Goal: Task Accomplishment & Management: Use online tool/utility

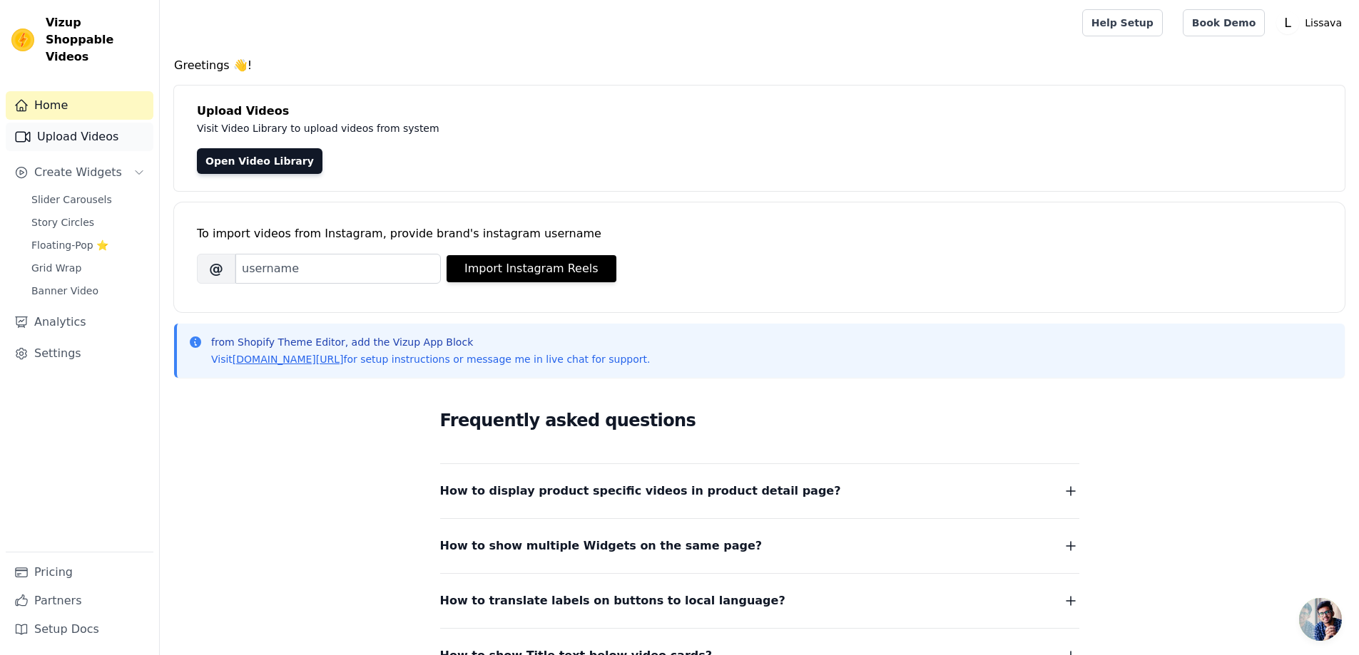
click at [102, 132] on link "Upload Videos" at bounding box center [80, 137] width 148 height 29
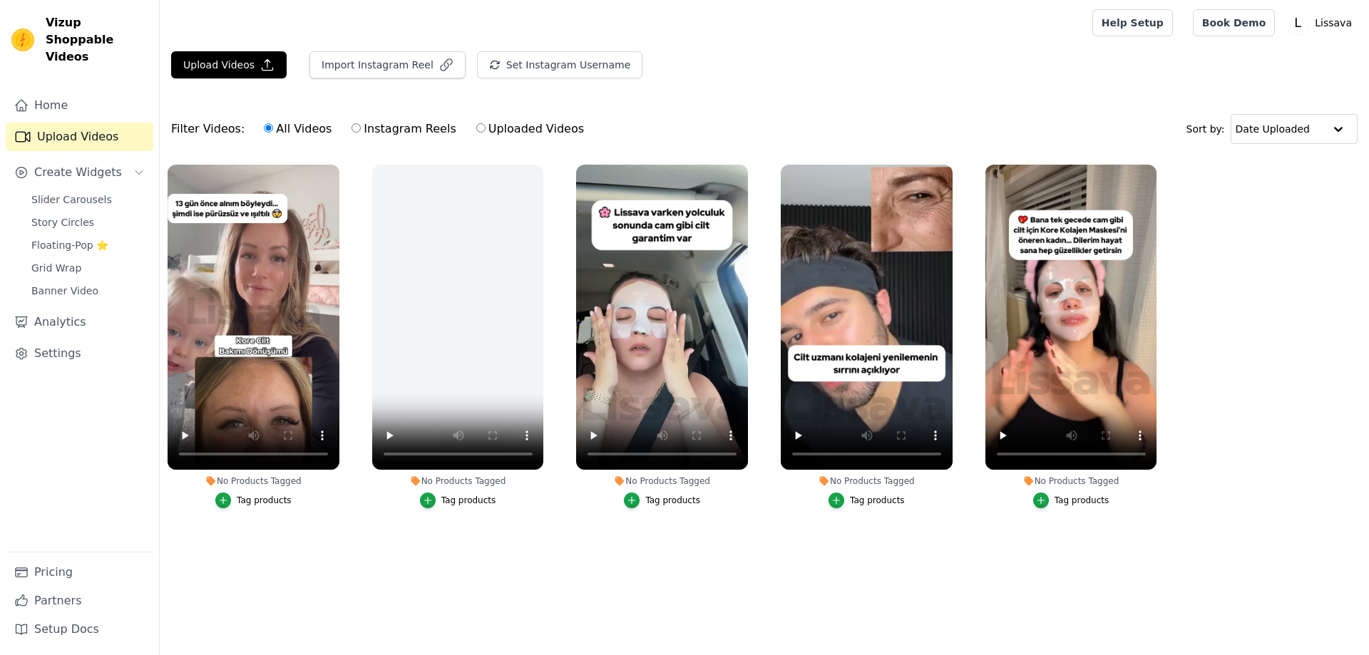
click at [260, 79] on div "Upload Videos Import Instagram Reel Set Instagram Username Import Latest IG Ree…" at bounding box center [765, 70] width 1210 height 39
click at [239, 62] on button "Upload Videos" at bounding box center [229, 64] width 116 height 27
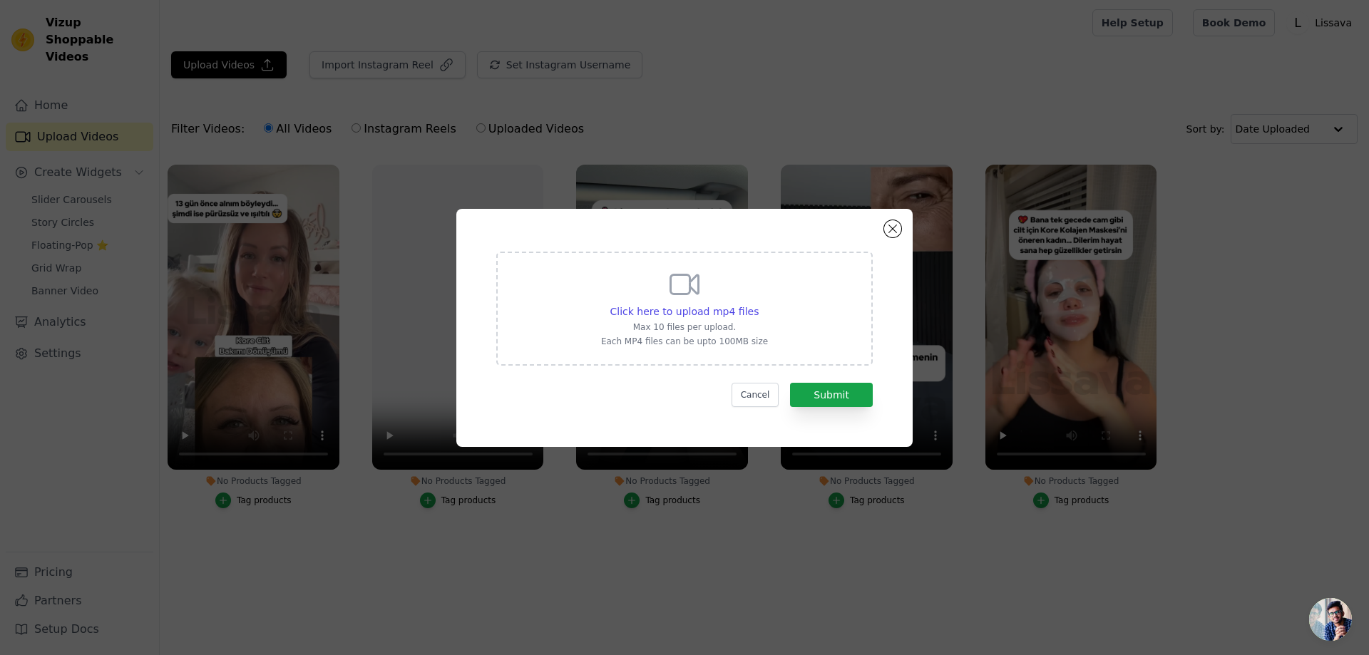
click at [694, 292] on icon at bounding box center [685, 284] width 34 height 34
click at [758, 304] on input "Click here to upload mp4 files Max 10 files per upload. Each MP4 files can be u…" at bounding box center [758, 304] width 1 height 1
type input "C:\fakepath\lissavakreatif11.mp4"
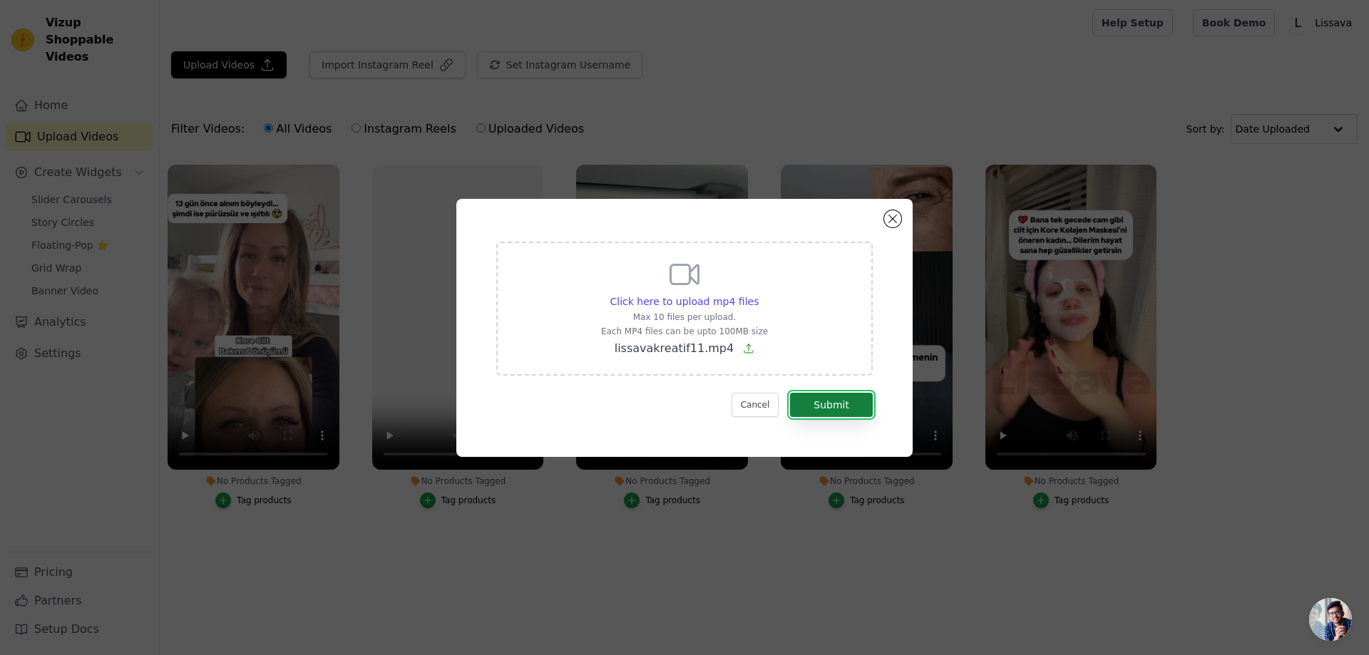
click at [834, 402] on button "Submit" at bounding box center [831, 405] width 83 height 24
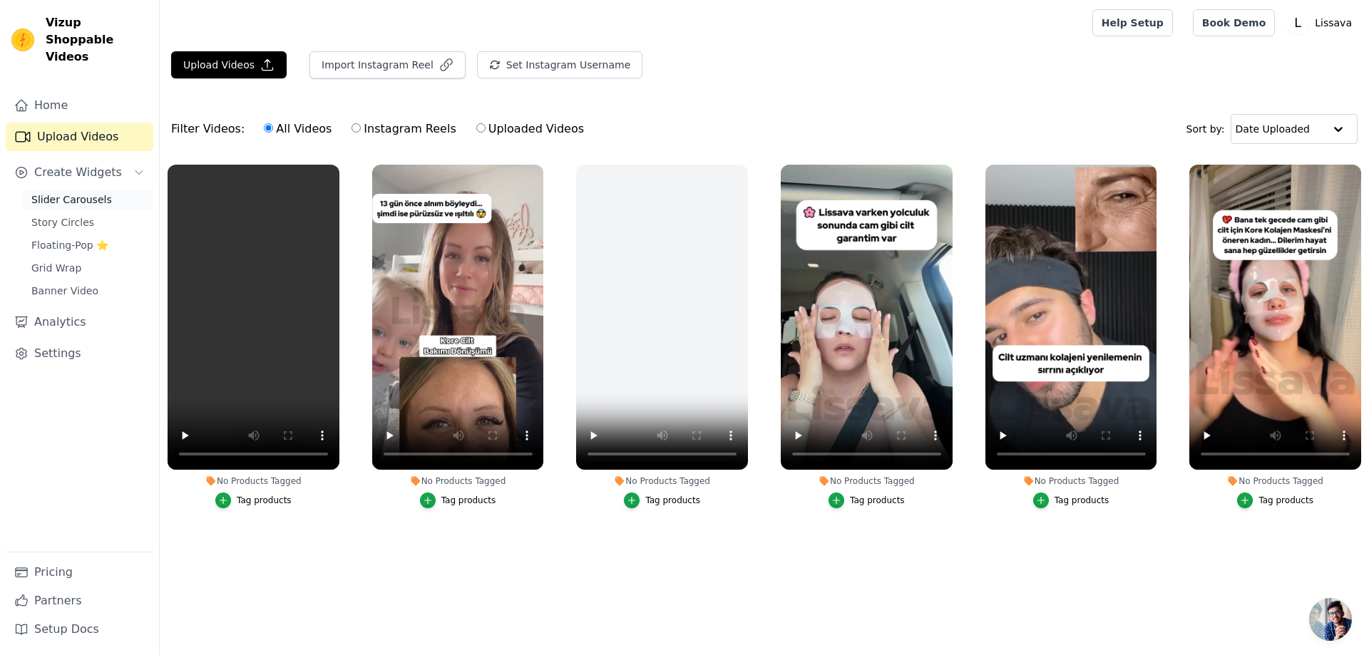
click at [98, 193] on span "Slider Carousels" at bounding box center [71, 200] width 81 height 14
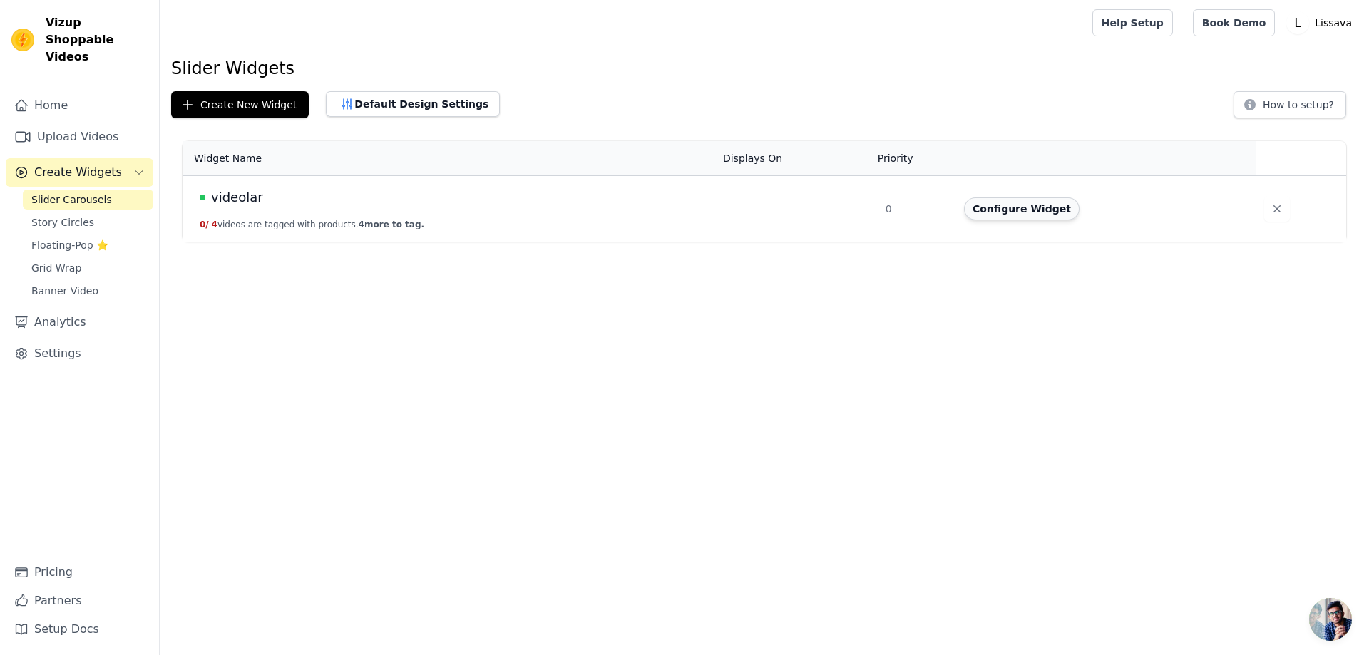
click at [1039, 216] on button "Configure Widget" at bounding box center [1022, 209] width 116 height 23
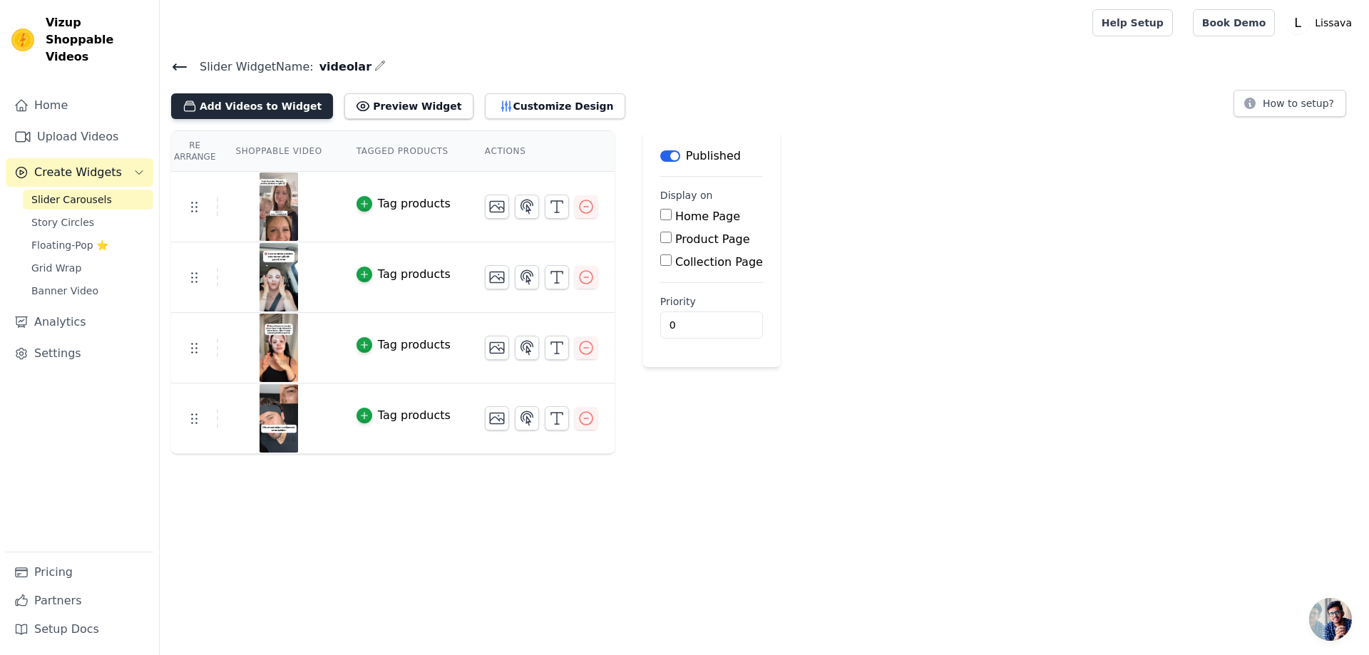
click at [236, 101] on button "Add Videos to Widget" at bounding box center [252, 106] width 162 height 26
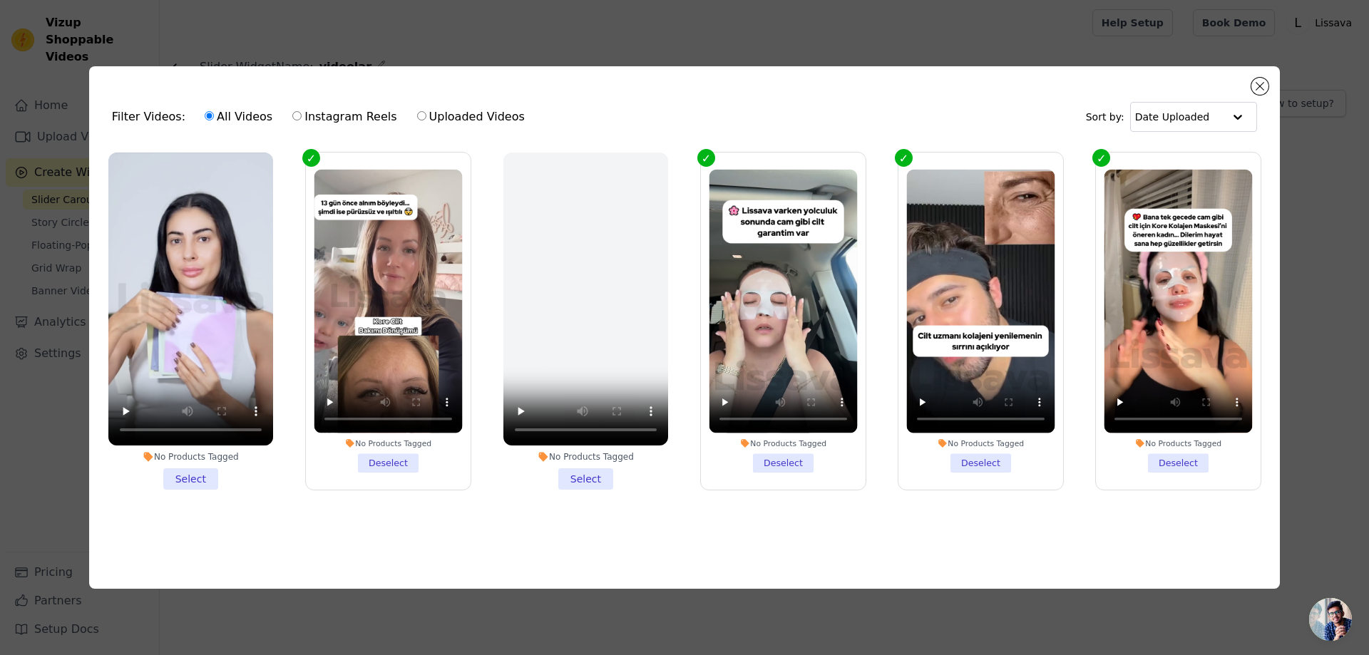
click at [184, 474] on li "No Products Tagged Select" at bounding box center [190, 321] width 165 height 337
click at [0, 0] on input "No Products Tagged Select" at bounding box center [0, 0] width 0 height 0
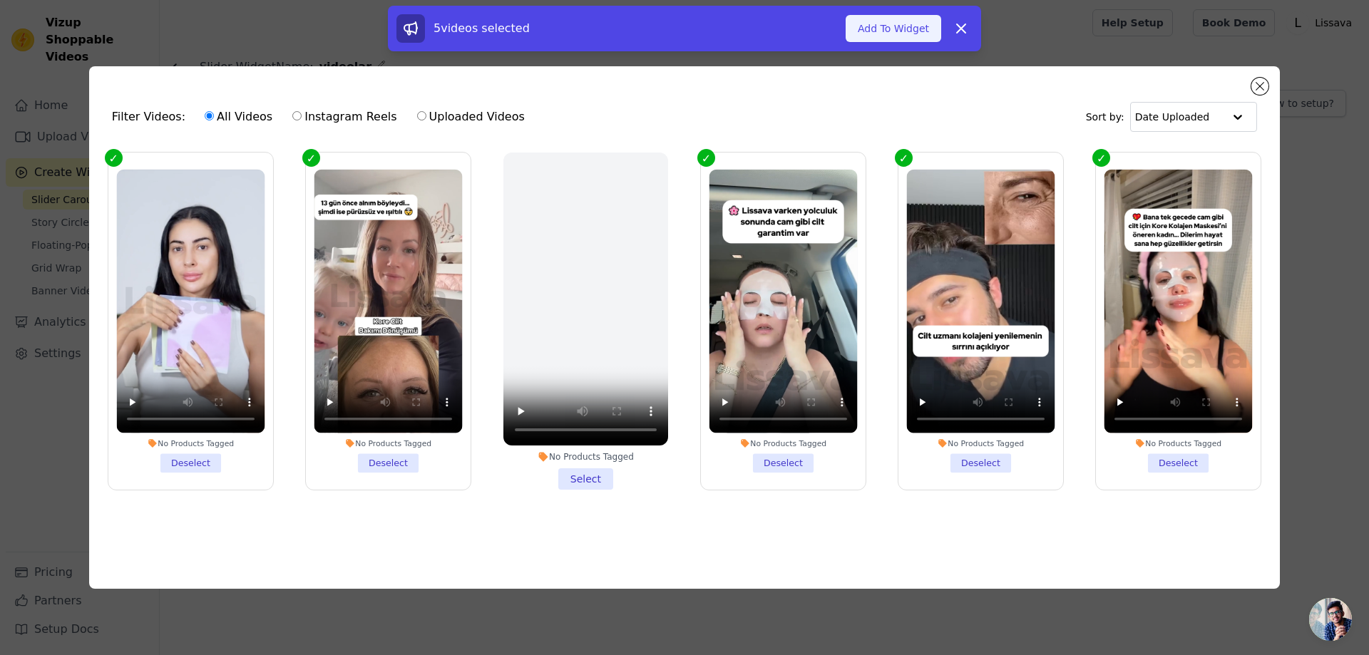
click at [897, 31] on button "Add To Widget" at bounding box center [894, 28] width 96 height 27
